Goal: Information Seeking & Learning: Learn about a topic

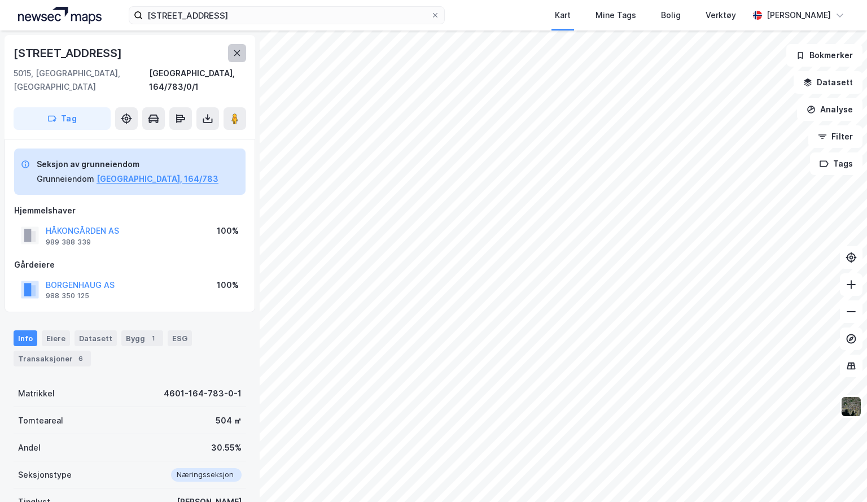
click at [234, 54] on icon at bounding box center [237, 53] width 9 height 9
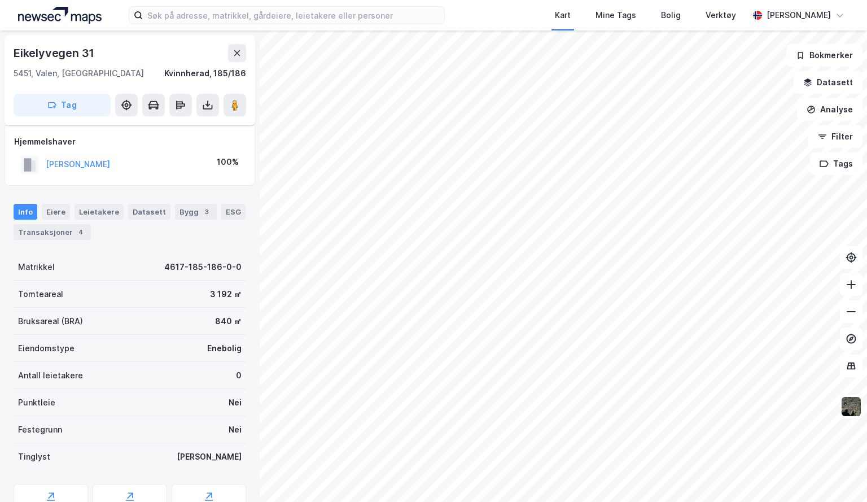
scroll to position [6, 0]
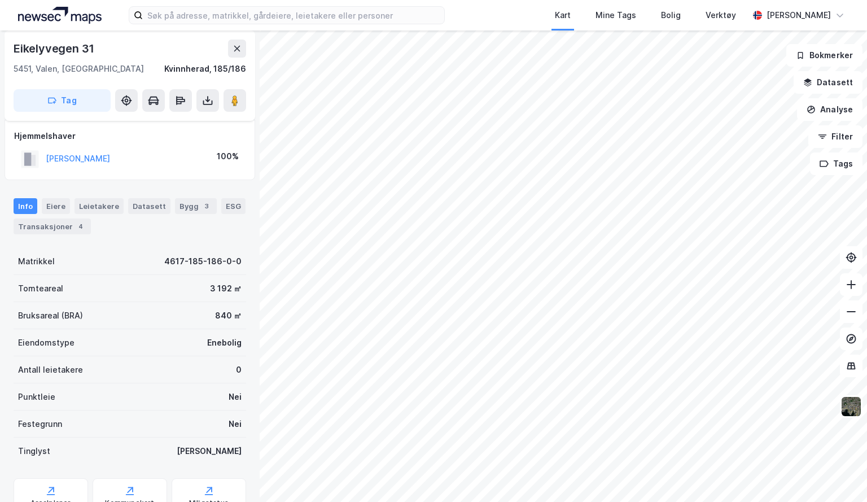
scroll to position [6, 0]
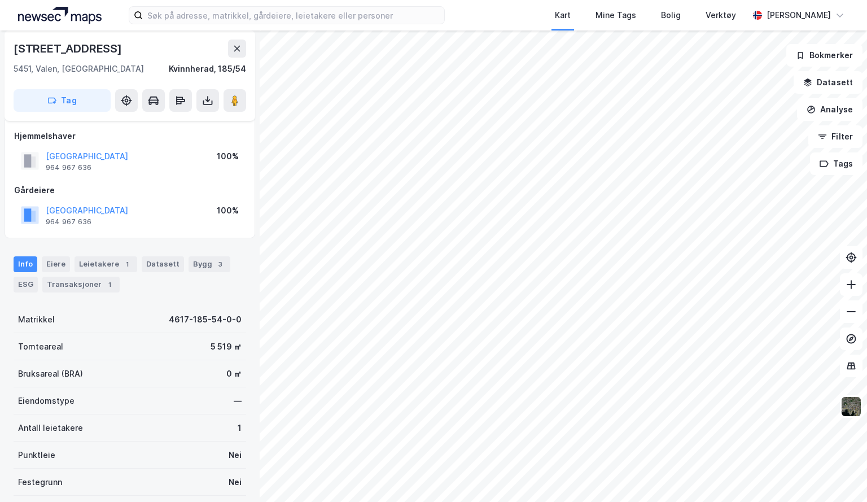
scroll to position [6, 0]
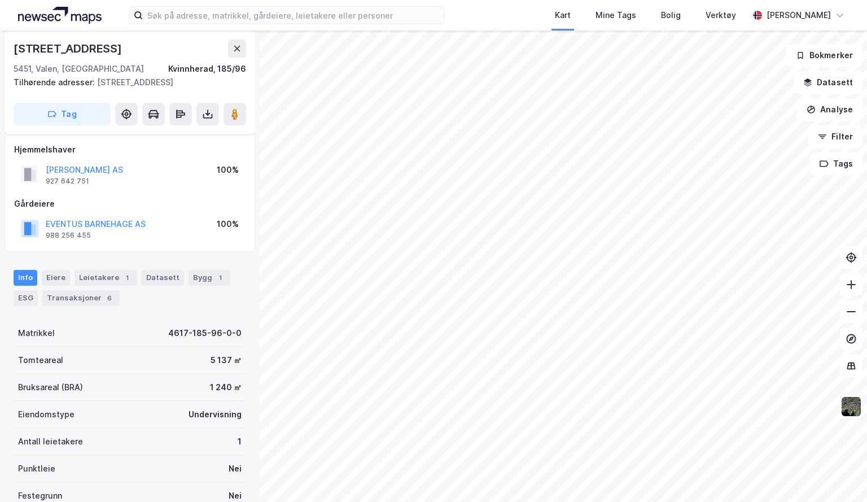
click at [857, 410] on img at bounding box center [850, 406] width 21 height 21
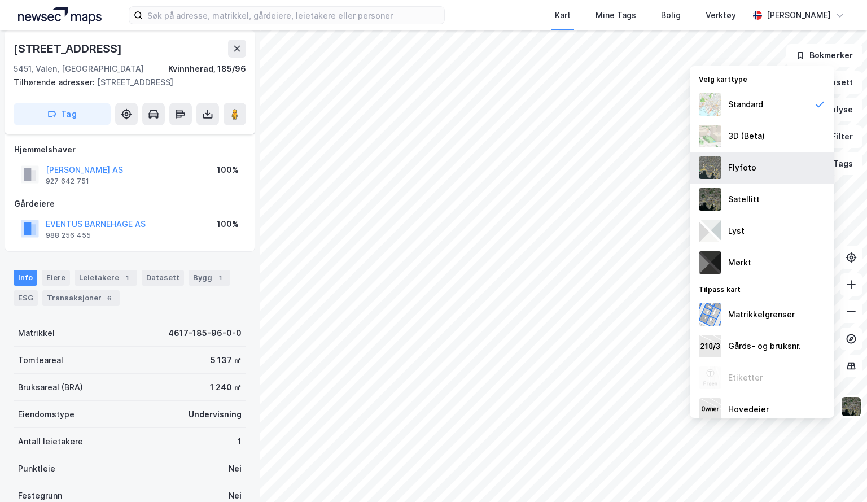
click at [731, 170] on div "Flyfoto" at bounding box center [742, 168] width 28 height 14
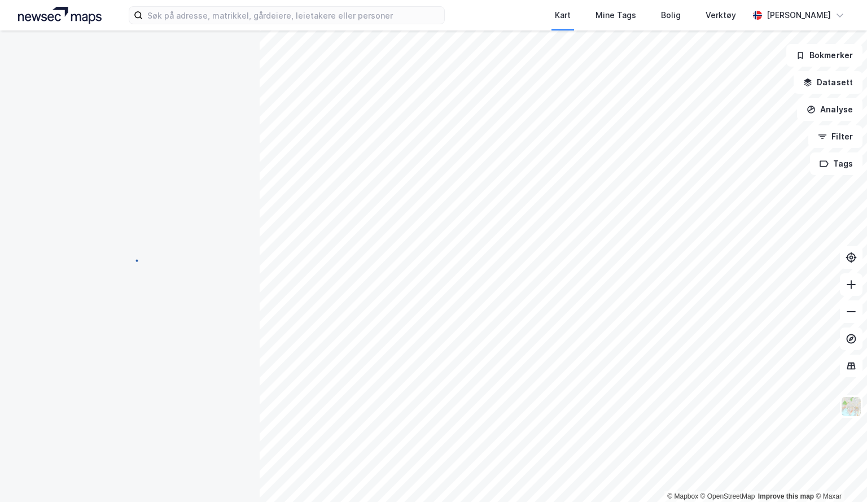
scroll to position [6, 0]
